Goal: Information Seeking & Learning: Learn about a topic

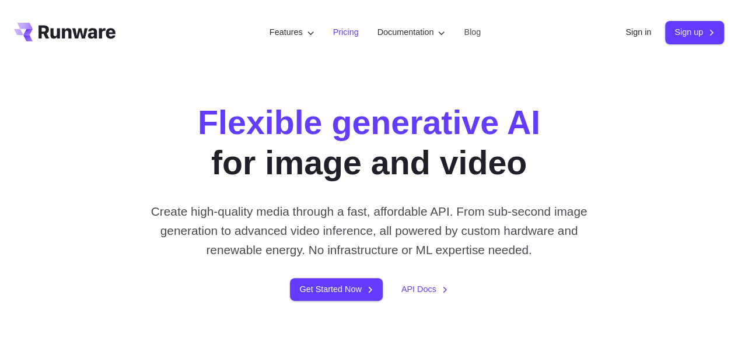
click at [337, 36] on link "Pricing" at bounding box center [346, 32] width 26 height 13
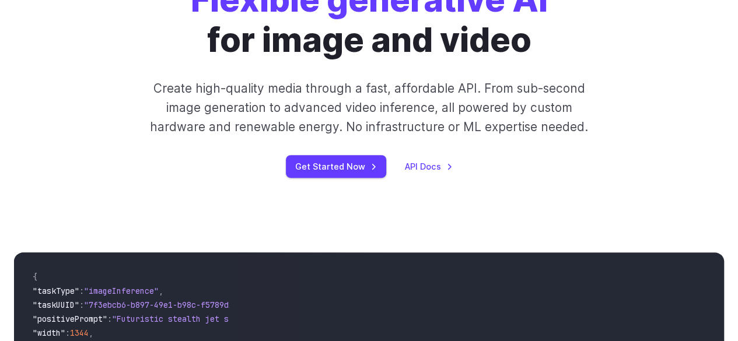
scroll to position [175, 0]
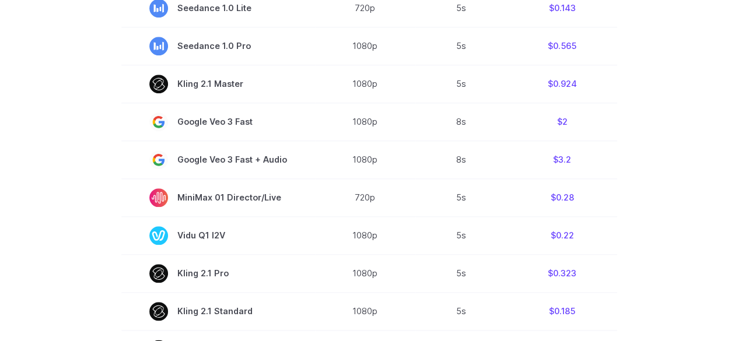
scroll to position [292, 0]
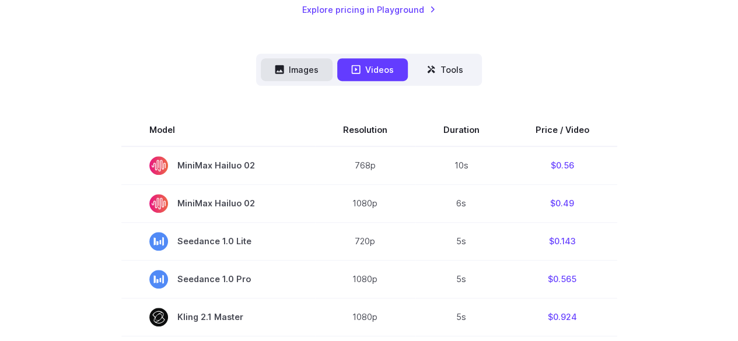
click at [302, 73] on button "Images" at bounding box center [297, 69] width 72 height 23
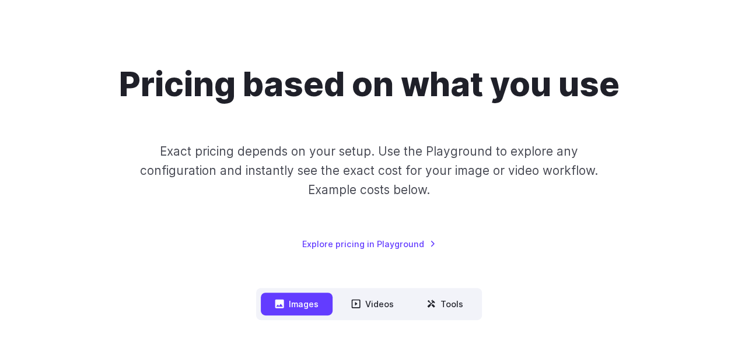
scroll to position [175, 0]
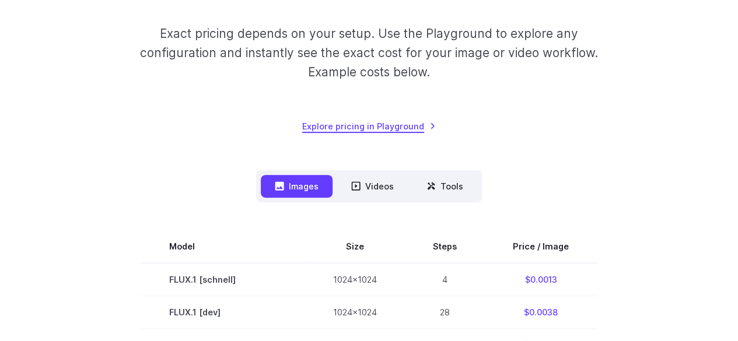
click at [404, 126] on link "Explore pricing in Playground" at bounding box center [369, 126] width 134 height 13
click at [370, 183] on button "Videos" at bounding box center [372, 186] width 71 height 23
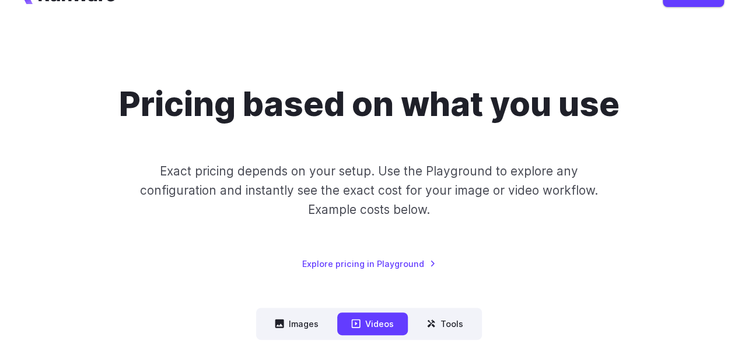
scroll to position [0, 0]
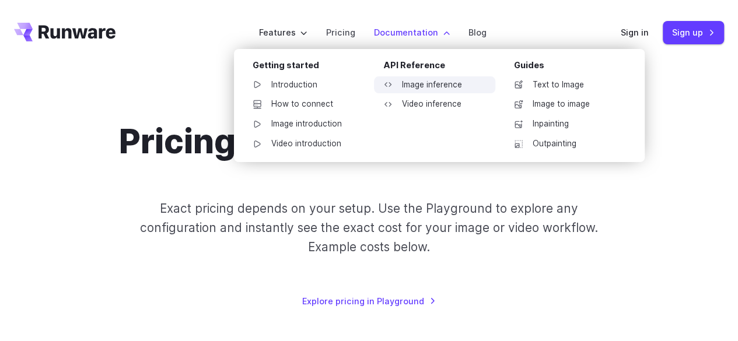
click at [434, 90] on link "Image inference" at bounding box center [434, 85] width 121 height 18
